Goal: Task Accomplishment & Management: Use online tool/utility

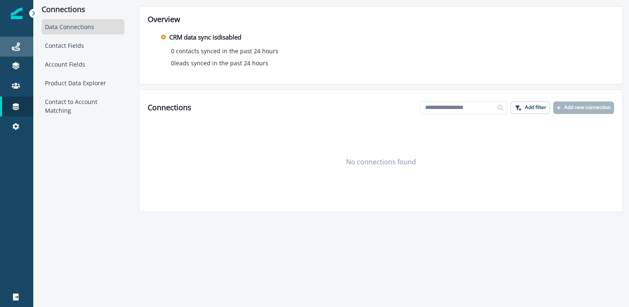
click at [17, 50] on icon at bounding box center [16, 46] width 8 height 8
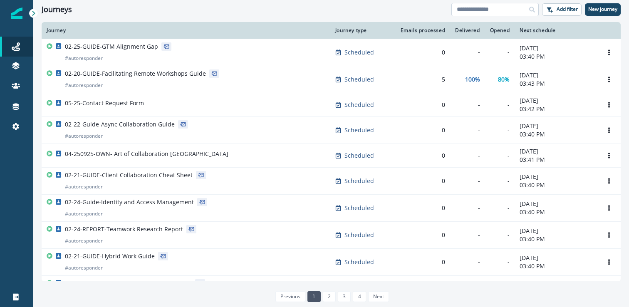
click at [506, 12] on input at bounding box center [494, 9] width 87 height 13
type input "******"
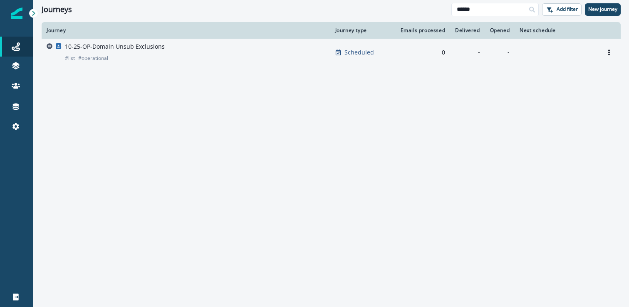
click at [163, 57] on div "10-25-OP-Domain Unsub Exclusions # list # operational" at bounding box center [186, 52] width 279 height 20
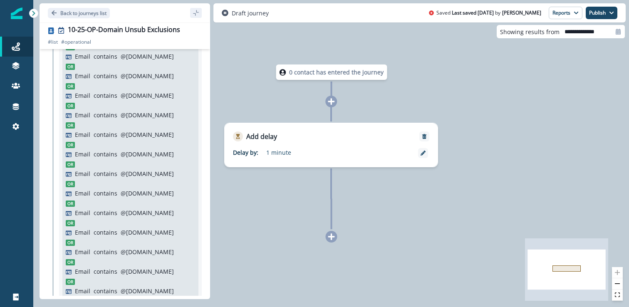
click at [146, 169] on div "Email contains @[DOMAIN_NAME]" at bounding box center [130, 174] width 129 height 10
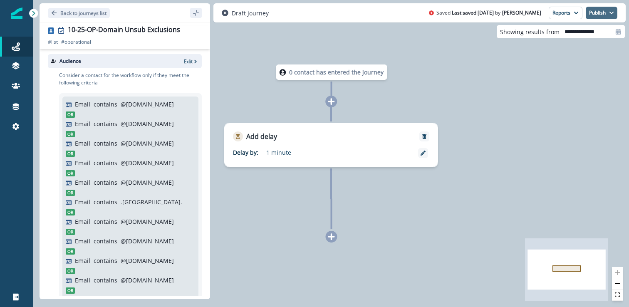
click at [607, 11] on button "Publish" at bounding box center [602, 13] width 32 height 12
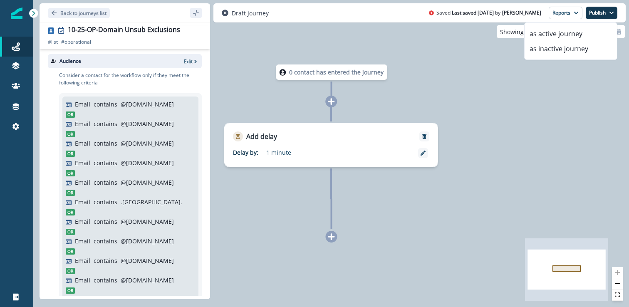
click at [432, 81] on div "0 contact has entered the journey Add delay Delay by: 1 minute Delay details in…" at bounding box center [331, 153] width 596 height 307
click at [131, 72] on p "Consider a contact for the workflow only if they meet the following criteria" at bounding box center [130, 79] width 143 height 15
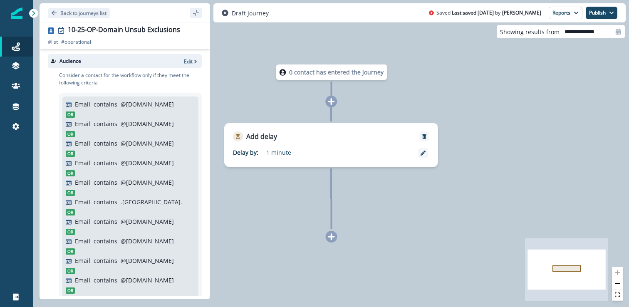
click at [187, 60] on p "Edit" at bounding box center [188, 61] width 9 height 7
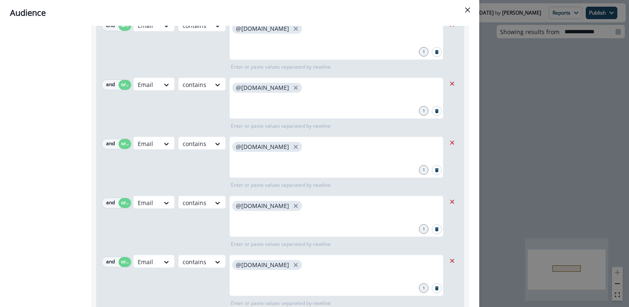
scroll to position [12266, 0]
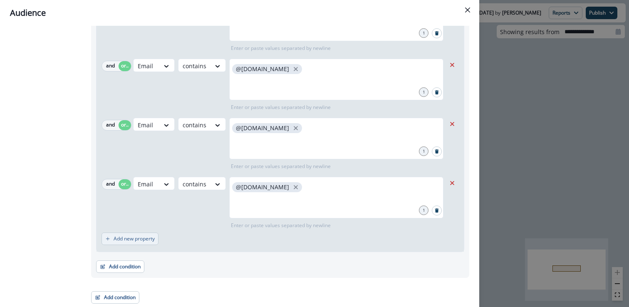
click at [136, 236] on p "Add new property" at bounding box center [134, 239] width 41 height 6
click at [122, 241] on button "or" at bounding box center [125, 243] width 12 height 10
click at [151, 240] on div at bounding box center [146, 243] width 17 height 10
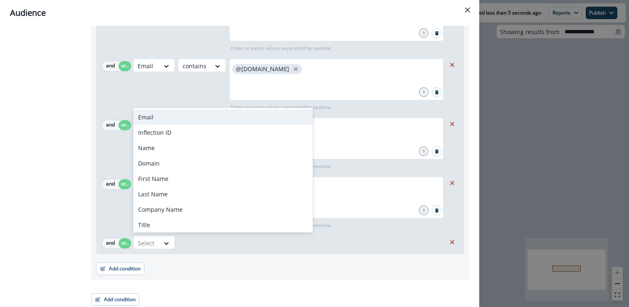
click at [176, 114] on div "Email" at bounding box center [223, 116] width 180 height 15
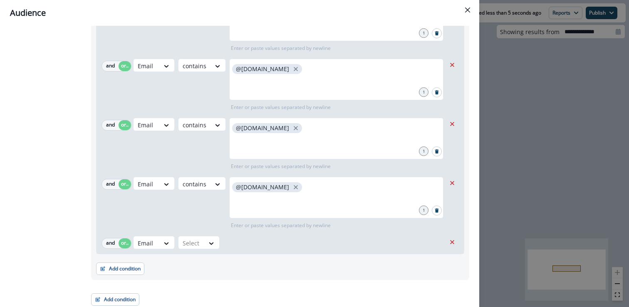
click at [202, 245] on div "Select" at bounding box center [192, 243] width 26 height 14
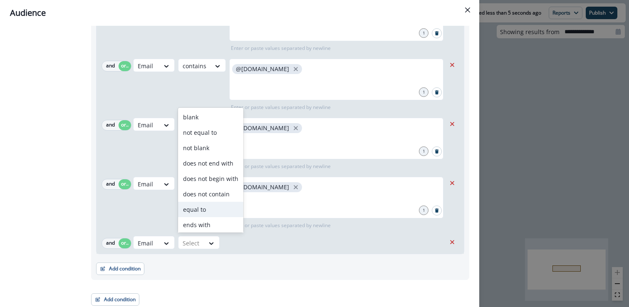
scroll to position [32, 0]
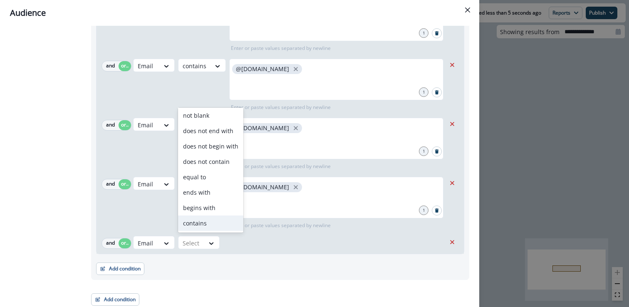
click at [214, 221] on div "contains" at bounding box center [210, 223] width 65 height 15
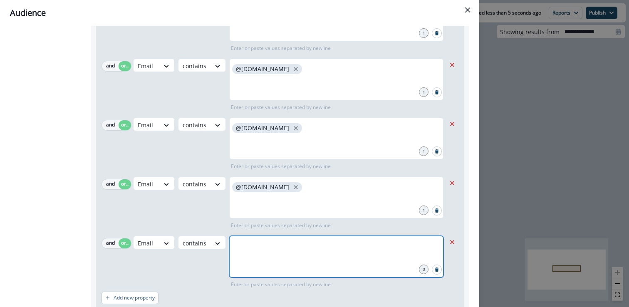
click at [263, 245] on input "text" at bounding box center [337, 246] width 212 height 17
type input "*"
paste input "text"
type input "**********"
click at [287, 245] on icon "close" at bounding box center [289, 246] width 4 height 4
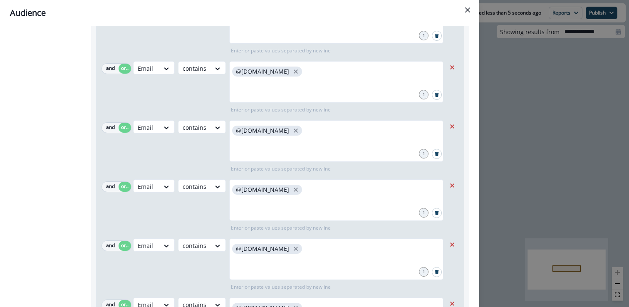
scroll to position [9187, 0]
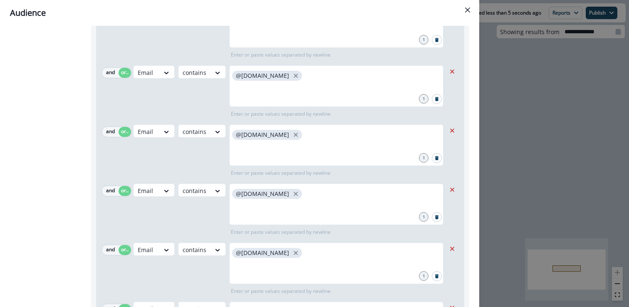
click at [526, 169] on div "Audience Preview dynamic list All contact s who have, Outer group 1 Filter grou…" at bounding box center [314, 153] width 629 height 307
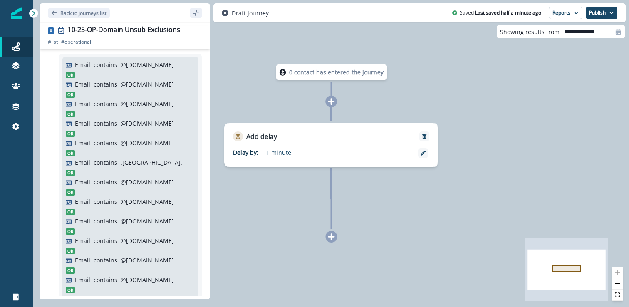
scroll to position [0, 0]
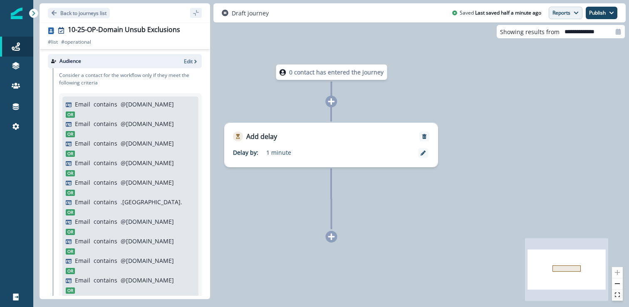
click at [569, 13] on button "Reports" at bounding box center [566, 13] width 34 height 12
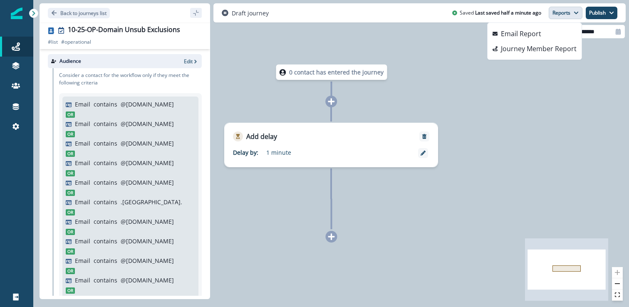
click at [569, 13] on button "Reports" at bounding box center [566, 13] width 34 height 12
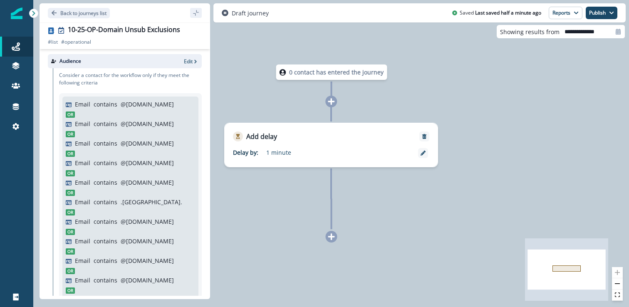
click at [574, 32] on input "**********" at bounding box center [592, 31] width 65 height 13
select select "*"
select select "****"
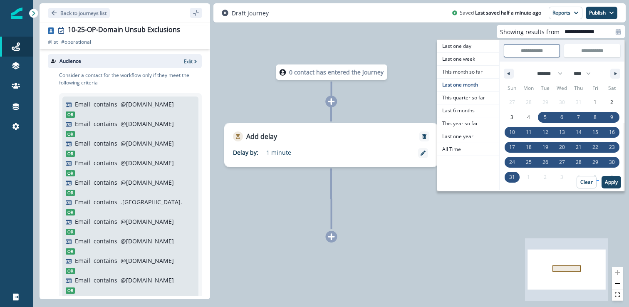
click at [574, 32] on input "**********" at bounding box center [592, 31] width 65 height 13
select select "*"
select select "****"
click at [454, 35] on div "0 contact has entered the journey Add delay Delay by: 1 minute Delay details in…" at bounding box center [331, 153] width 596 height 307
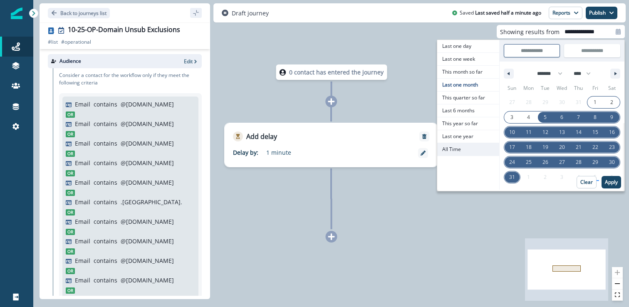
click at [469, 151] on span "All Time" at bounding box center [468, 149] width 62 height 12
type input "********"
type input "**********"
select select "**"
select select "****"
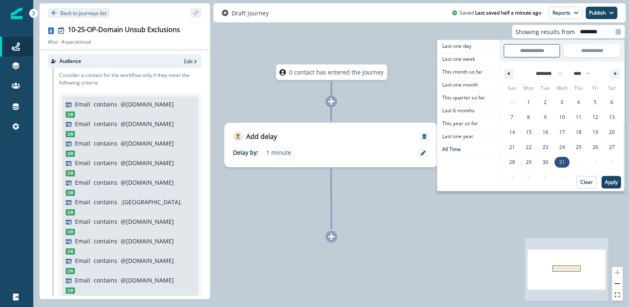
click at [394, 60] on div "0 contact has entered the journey Add delay Delay by: 1 minute Delay details in…" at bounding box center [331, 153] width 596 height 307
click at [615, 186] on button "Apply" at bounding box center [612, 182] width 20 height 12
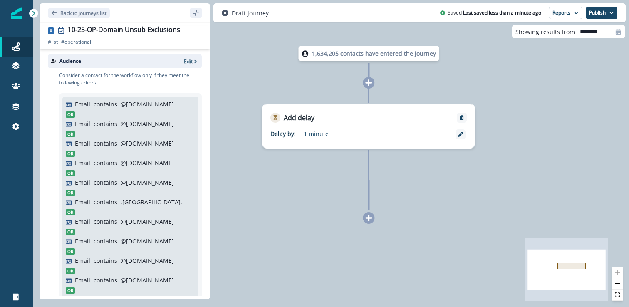
drag, startPoint x: 510, startPoint y: 182, endPoint x: 543, endPoint y: 168, distance: 36.3
click at [543, 168] on div "1,634,205 contacts have entered the journey Add delay Delay by: 1 minute Delay …" at bounding box center [331, 153] width 596 height 307
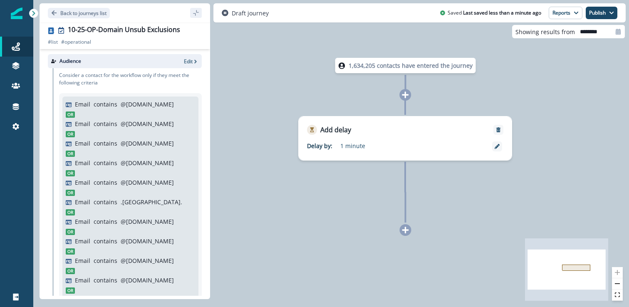
drag, startPoint x: 516, startPoint y: 145, endPoint x: 553, endPoint y: 157, distance: 38.6
click at [553, 157] on div "1,634,205 contacts have entered the journey Add delay Delay by: 1 minute Delay …" at bounding box center [331, 153] width 596 height 307
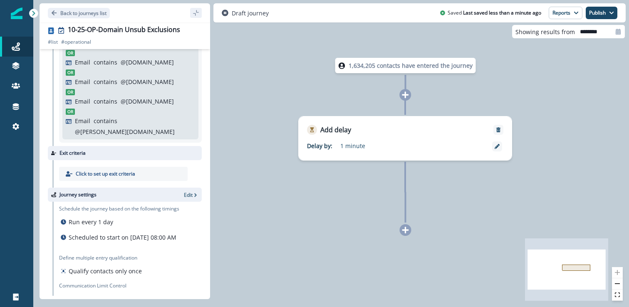
scroll to position [4169, 0]
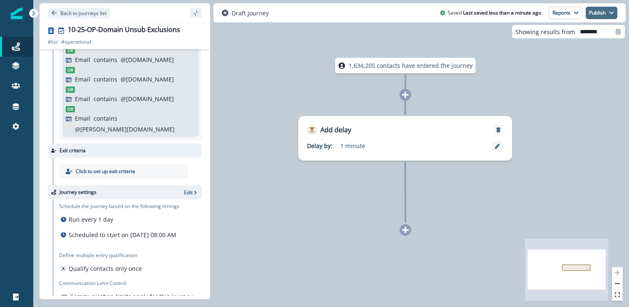
click at [607, 10] on button "Publish" at bounding box center [602, 13] width 32 height 12
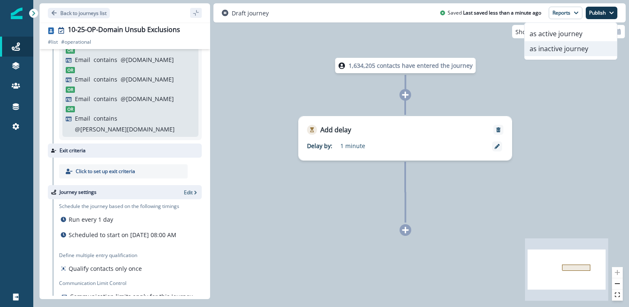
click at [583, 52] on button "as inactive journey" at bounding box center [571, 48] width 92 height 15
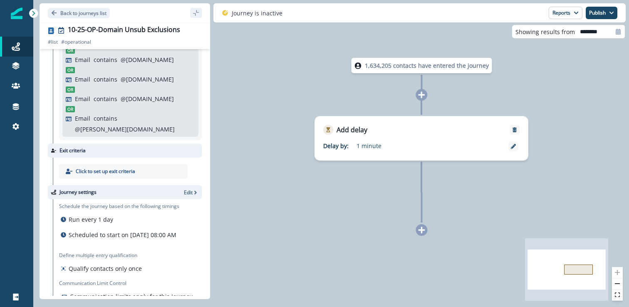
click at [236, 87] on div "1,634,205 contacts have entered the journey Add delay Delay by: 1 minute Delay …" at bounding box center [331, 153] width 596 height 307
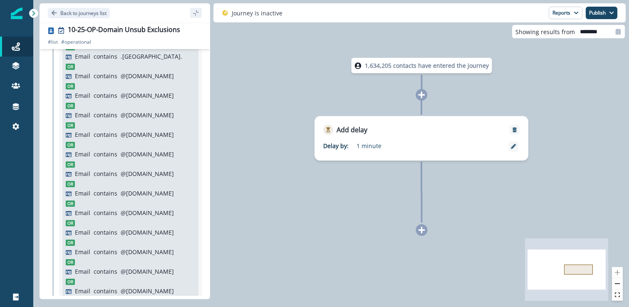
scroll to position [0, 0]
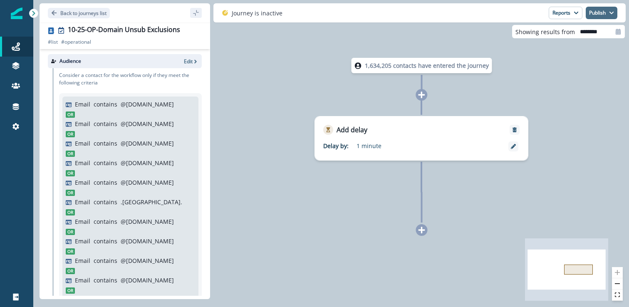
click at [606, 12] on button "Publish" at bounding box center [602, 13] width 32 height 12
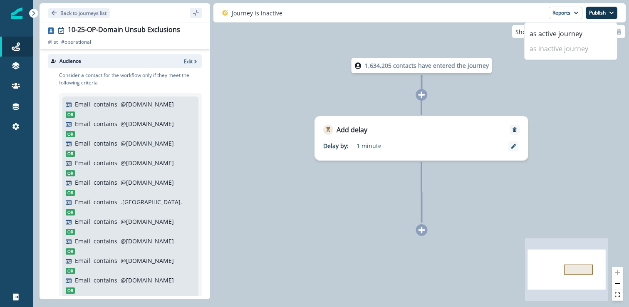
click at [372, 37] on div "1,634,205 contacts have entered the journey Add delay Delay by: 1 minute Delay …" at bounding box center [331, 153] width 596 height 307
click at [358, 10] on div "Journey is inactive Reports Email Report Journey Member Report Publish as activ…" at bounding box center [419, 12] width 412 height 19
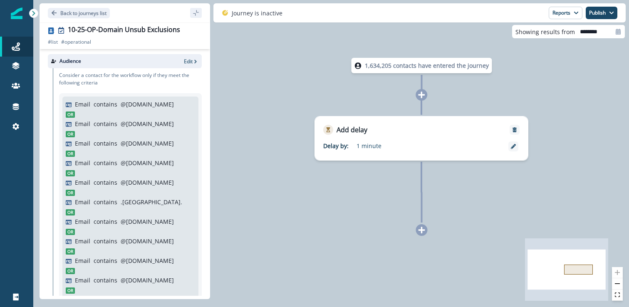
click at [272, 84] on div "1,634,205 contacts have entered the journey Add delay Delay by: 1 minute Delay …" at bounding box center [331, 153] width 596 height 307
click at [94, 15] on p "Back to journeys list" at bounding box center [83, 13] width 46 height 7
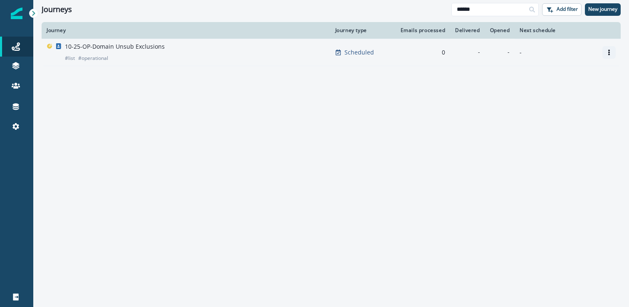
click at [608, 50] on icon "Options" at bounding box center [609, 53] width 2 height 6
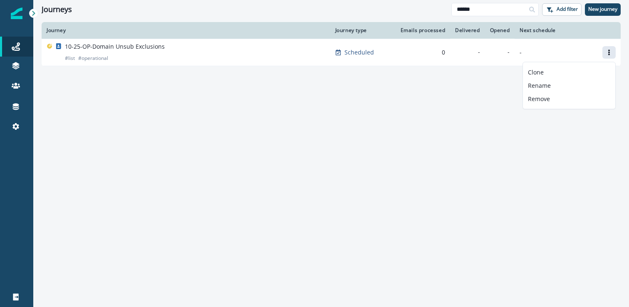
click at [413, 167] on div "Journey Journey type Emails processed Delivered Opened Next schedule 10-25-OP-D…" at bounding box center [331, 164] width 596 height 284
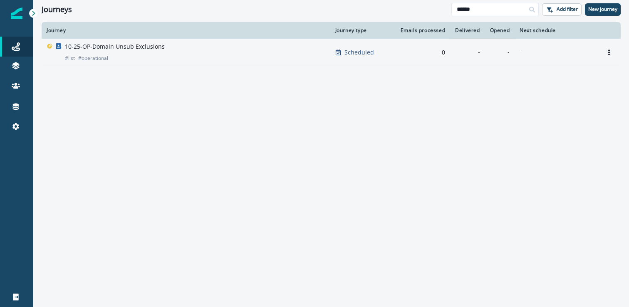
click at [352, 52] on p "Scheduled" at bounding box center [360, 52] width 30 height 8
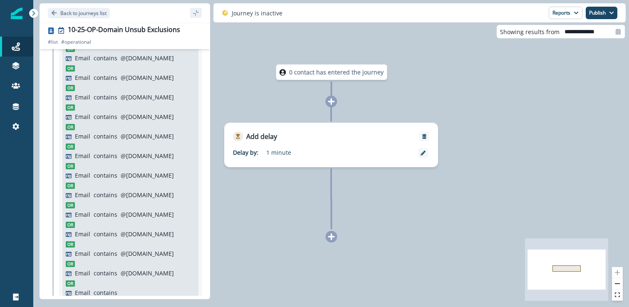
scroll to position [4169, 0]
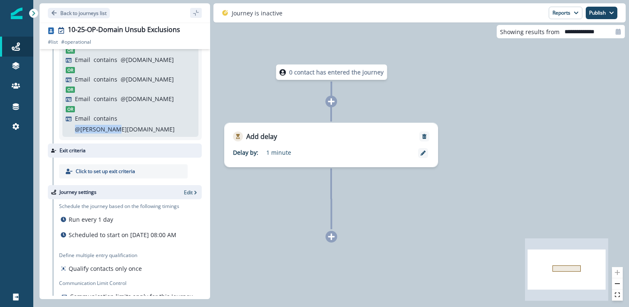
drag, startPoint x: 121, startPoint y: 99, endPoint x: 175, endPoint y: 99, distance: 54.1
click at [175, 114] on div "Email contains @[PERSON_NAME][DOMAIN_NAME]" at bounding box center [135, 124] width 120 height 20
copy p "@[PERSON_NAME][DOMAIN_NAME]"
click at [83, 14] on p "Back to journeys list" at bounding box center [83, 13] width 46 height 7
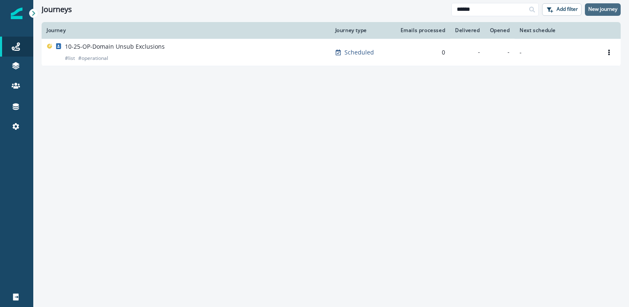
click at [606, 12] on p "New journey" at bounding box center [602, 9] width 29 height 6
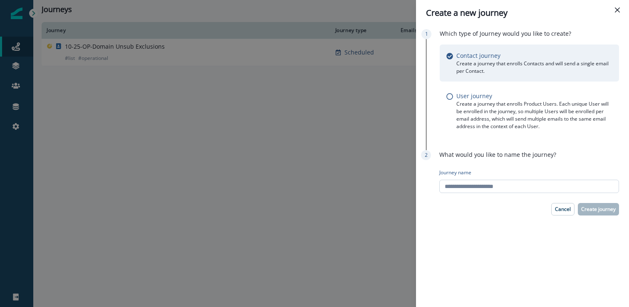
click at [488, 191] on input "Journey name" at bounding box center [529, 186] width 180 height 13
type input "**********"
click at [610, 205] on button "Create journey" at bounding box center [598, 209] width 41 height 12
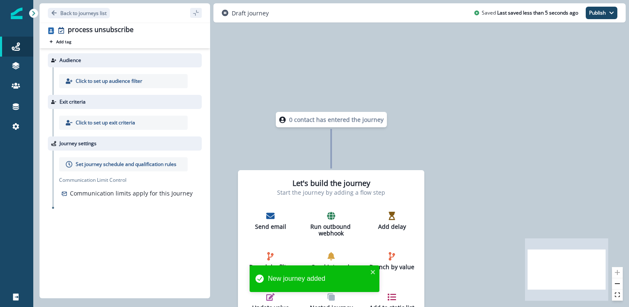
click at [141, 83] on p "Click to set up audience filter" at bounding box center [109, 80] width 67 height 7
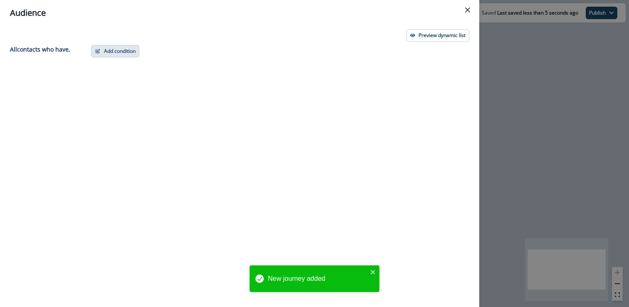
click at [133, 57] on button "Add condition" at bounding box center [115, 51] width 48 height 12
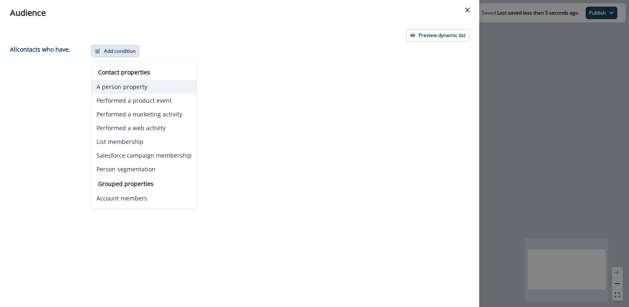
click at [131, 85] on button "A person property" at bounding box center [144, 87] width 105 height 14
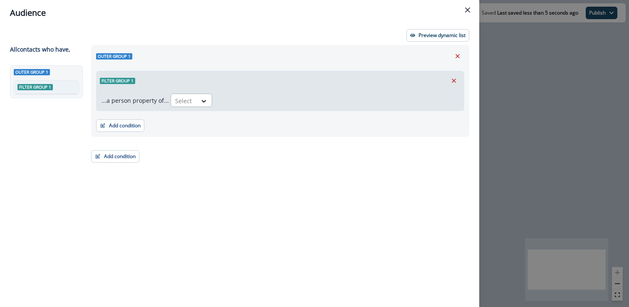
click at [181, 99] on div at bounding box center [183, 101] width 17 height 10
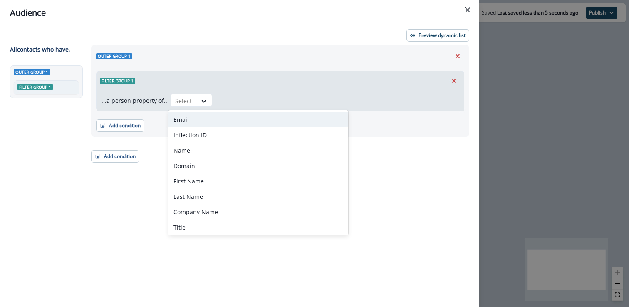
click at [193, 121] on div "Email" at bounding box center [259, 119] width 180 height 15
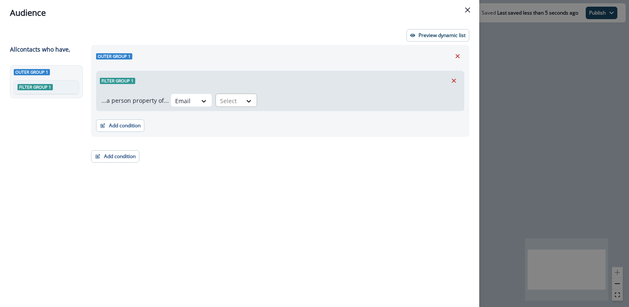
click at [235, 102] on div at bounding box center [228, 101] width 17 height 10
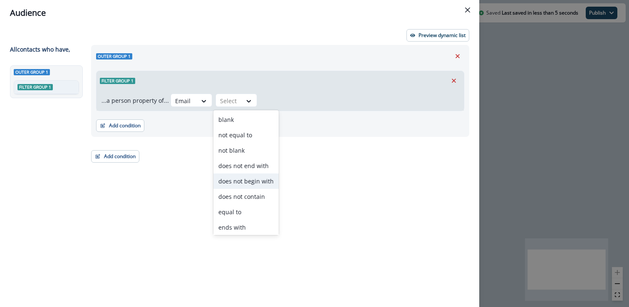
scroll to position [32, 0]
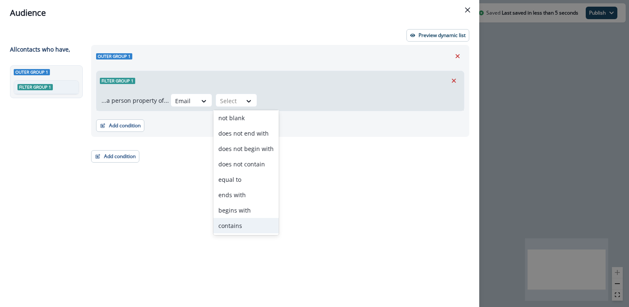
click at [241, 223] on div "contains" at bounding box center [245, 225] width 65 height 15
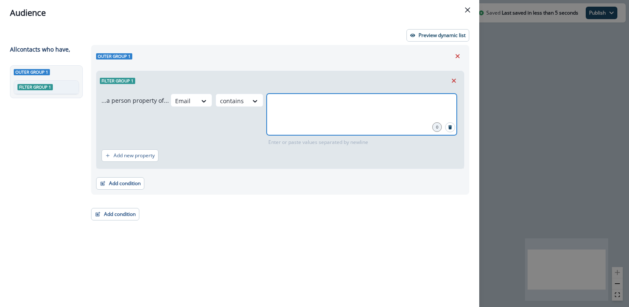
click at [300, 109] on input "text" at bounding box center [362, 104] width 188 height 17
type input "*"
paste input "text"
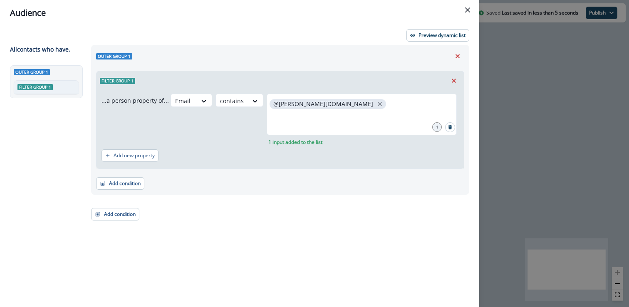
click at [285, 163] on div "Add new property" at bounding box center [280, 155] width 357 height 19
click at [440, 37] on p "Preview dynamic list" at bounding box center [442, 35] width 47 height 6
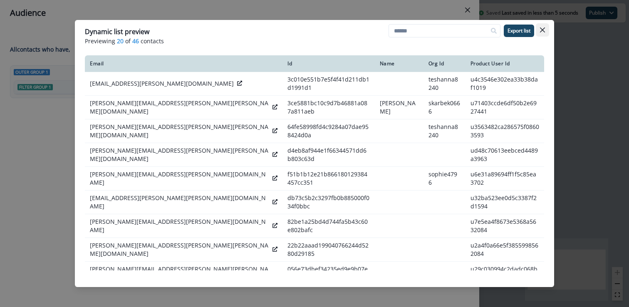
click at [543, 32] on icon "Close" at bounding box center [542, 29] width 5 height 5
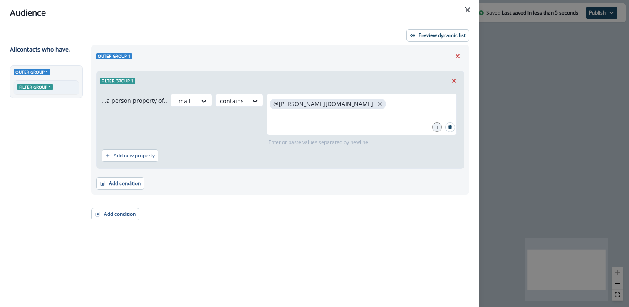
click at [499, 63] on div "Audience Preview dynamic list All contact s who have, Outer group 1 Filter grou…" at bounding box center [314, 153] width 629 height 307
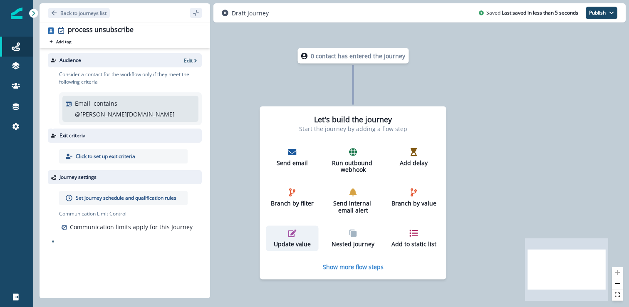
click at [307, 245] on p "Update value" at bounding box center [293, 244] width 46 height 7
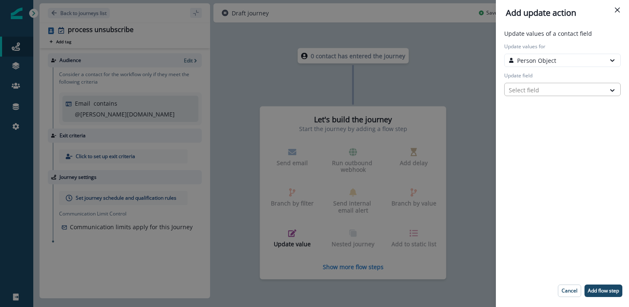
click at [546, 95] on div "Select field" at bounding box center [555, 90] width 101 height 14
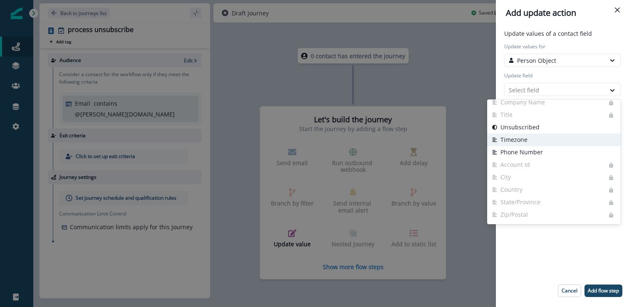
scroll to position [0, 0]
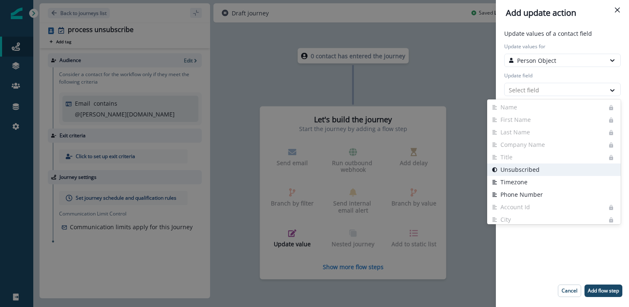
click at [545, 168] on button "Unsubscribed" at bounding box center [554, 170] width 134 height 12
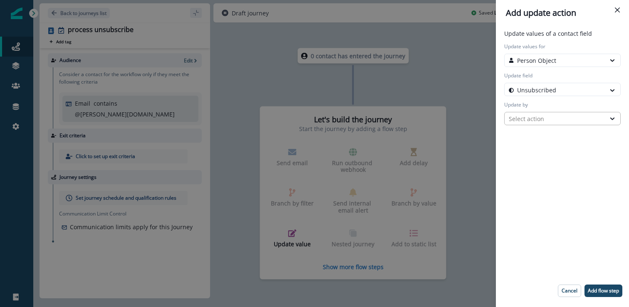
click at [530, 114] on div "Select action" at bounding box center [555, 118] width 92 height 9
click at [531, 115] on div "Select action" at bounding box center [555, 118] width 92 height 9
click at [531, 110] on div "Update by Select action" at bounding box center [563, 113] width 120 height 24
click at [533, 116] on div "Select action" at bounding box center [555, 118] width 92 height 9
click at [540, 144] on button "Custom value" at bounding box center [562, 149] width 117 height 12
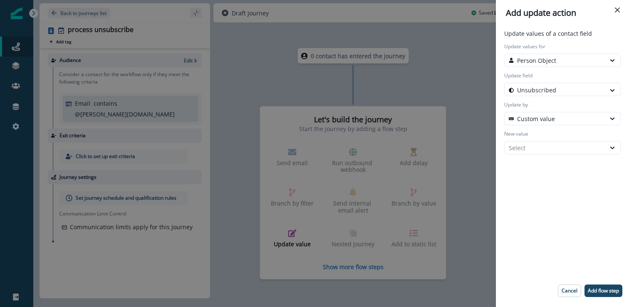
click at [540, 144] on div "Select" at bounding box center [555, 148] width 92 height 9
click at [538, 166] on div "True" at bounding box center [562, 166] width 117 height 15
click at [539, 193] on div "Update values of a contact field Update values for Person Object Update field U…" at bounding box center [562, 166] width 126 height 275
click at [608, 294] on button "Add flow step" at bounding box center [604, 291] width 38 height 12
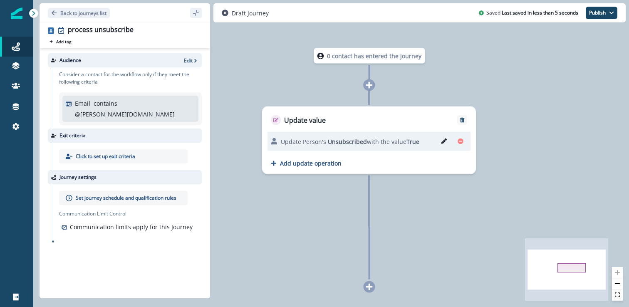
click at [141, 149] on div "Click to set up exit criteria" at bounding box center [123, 156] width 129 height 14
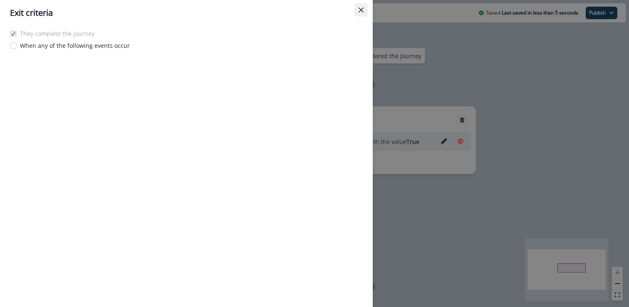
click at [360, 11] on icon "Close" at bounding box center [361, 9] width 5 height 5
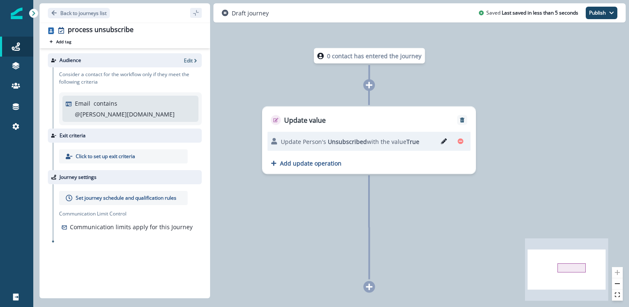
click at [77, 194] on p "Set journey schedule and qualification rules" at bounding box center [126, 197] width 101 height 7
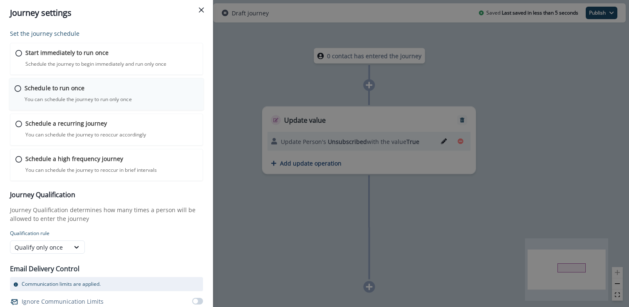
click at [118, 95] on div "Schedule to run once You can schedule the journey to run only once Journey is s…" at bounding box center [112, 94] width 174 height 20
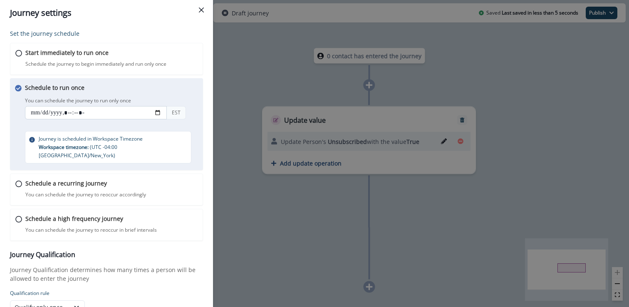
click at [160, 114] on input "datetime-local" at bounding box center [96, 112] width 142 height 13
click at [142, 91] on div "Schedule to run once You can schedule the journey to run only once You can sche…" at bounding box center [114, 123] width 179 height 80
click at [159, 112] on input "datetime-local" at bounding box center [96, 112] width 142 height 13
type input "**********"
click at [197, 209] on div "Schedule a high frequency journey You can schedule the journey to reoccur in br…" at bounding box center [106, 225] width 195 height 32
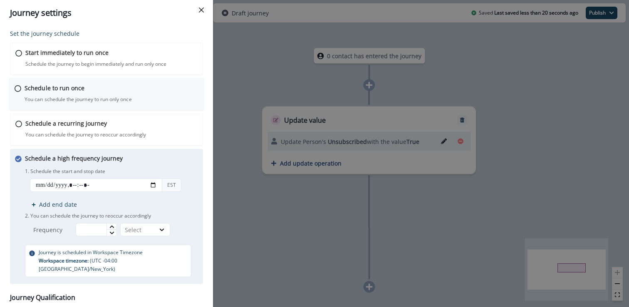
click at [136, 100] on div "Schedule to run once You can schedule the journey to run only once Journey is s…" at bounding box center [112, 94] width 174 height 20
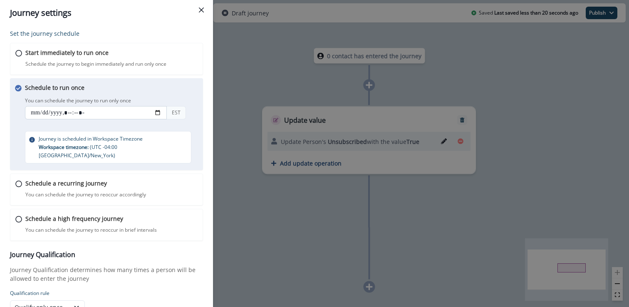
click at [158, 113] on input "datetime-local" at bounding box center [96, 112] width 142 height 13
type input "**********"
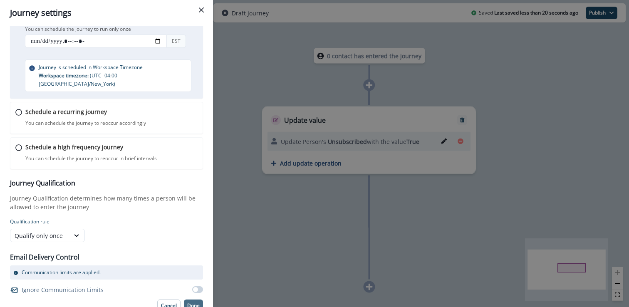
click at [196, 303] on p "Done" at bounding box center [193, 306] width 12 height 6
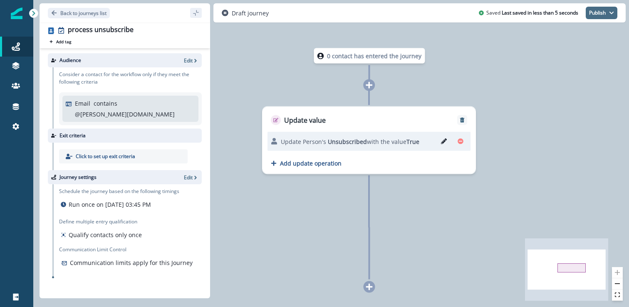
click at [597, 17] on button "Publish" at bounding box center [602, 13] width 32 height 12
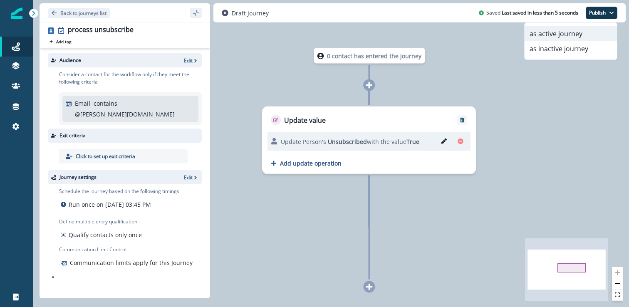
click at [585, 35] on button "as active journey" at bounding box center [571, 33] width 92 height 15
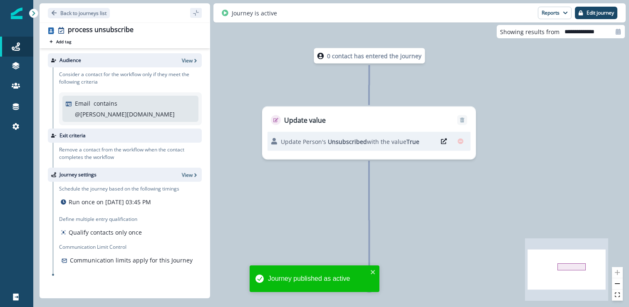
click at [187, 64] on div "Audience View" at bounding box center [125, 60] width 154 height 14
click at [188, 60] on p "View" at bounding box center [187, 60] width 11 height 7
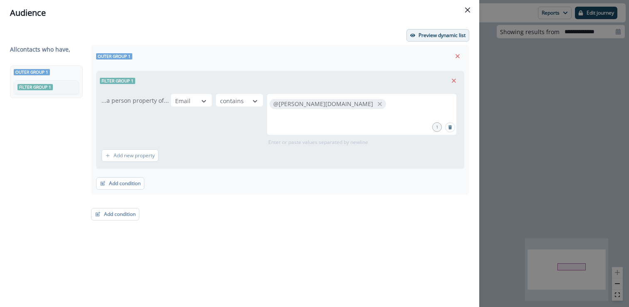
click at [442, 37] on p "Preview dynamic list" at bounding box center [442, 35] width 47 height 6
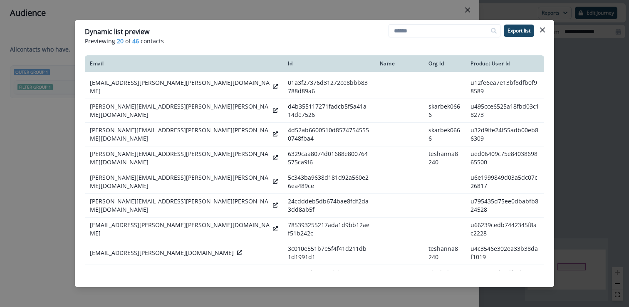
scroll to position [218, 0]
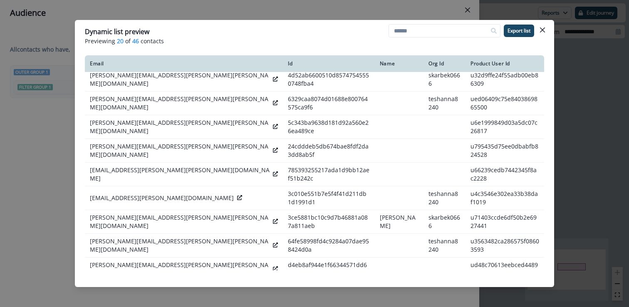
click at [561, 119] on div "Dynamic list preview Previewing 20 of 46 contacts Export list Email Id Name Org…" at bounding box center [314, 153] width 629 height 307
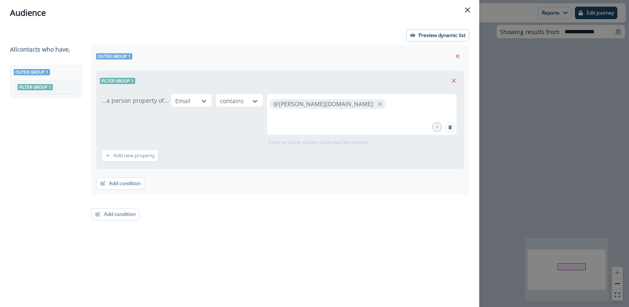
click at [535, 99] on div "Audience Preview dynamic list All contact s who have, Outer group 1 Filter grou…" at bounding box center [314, 153] width 629 height 307
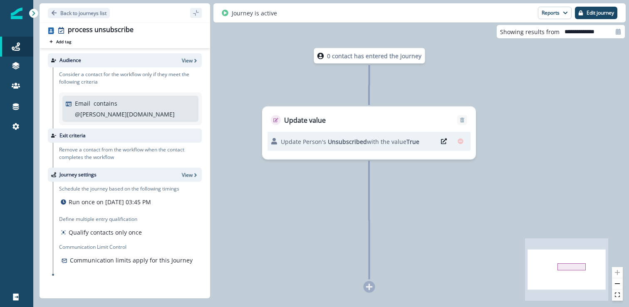
click at [238, 169] on div "0 contact has entered the journey Update value Update Person's Unsubscribed wit…" at bounding box center [331, 153] width 596 height 307
